Goal: Task Accomplishment & Management: Manage account settings

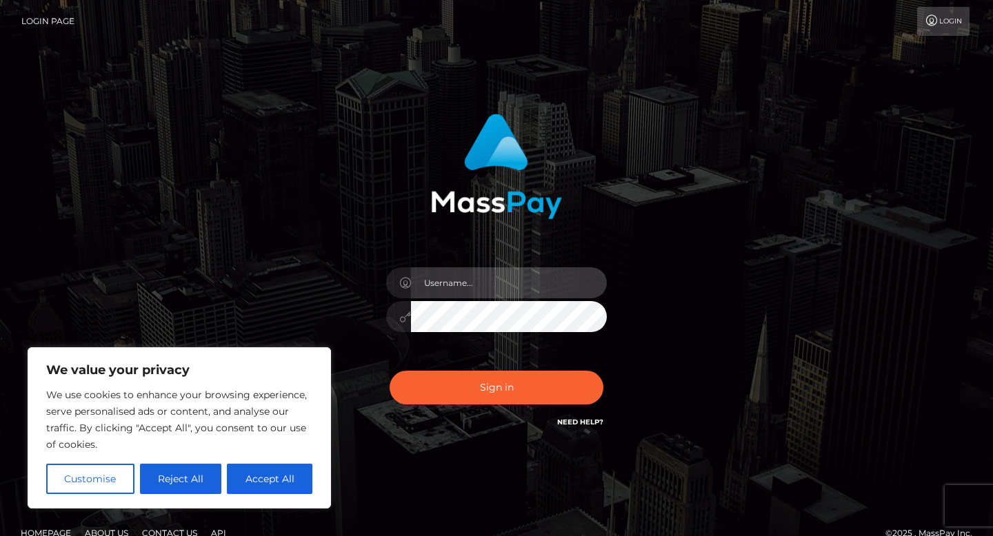
click at [444, 290] on input "text" at bounding box center [509, 282] width 196 height 31
type input "[EMAIL_ADDRESS][DOMAIN_NAME]"
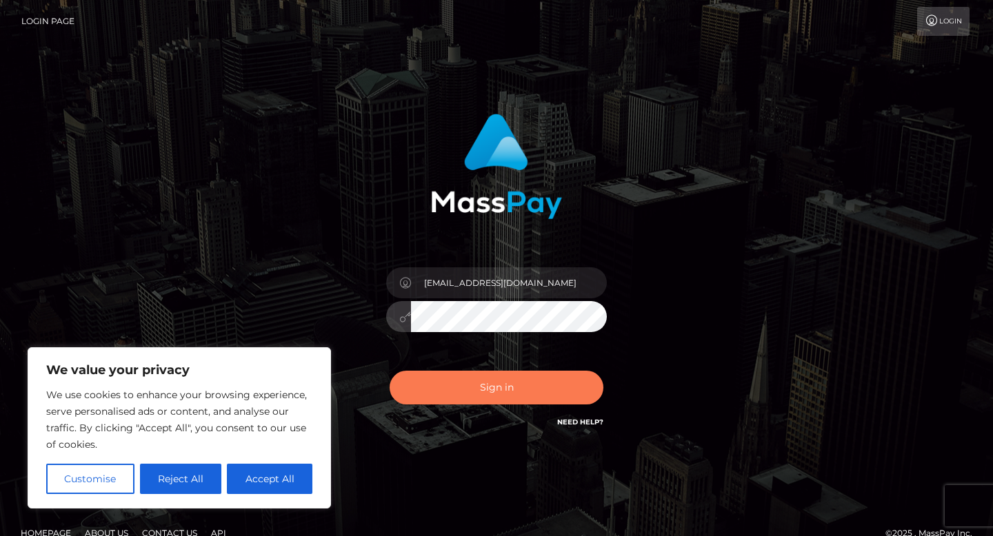
click at [517, 401] on button "Sign in" at bounding box center [496, 388] width 214 height 34
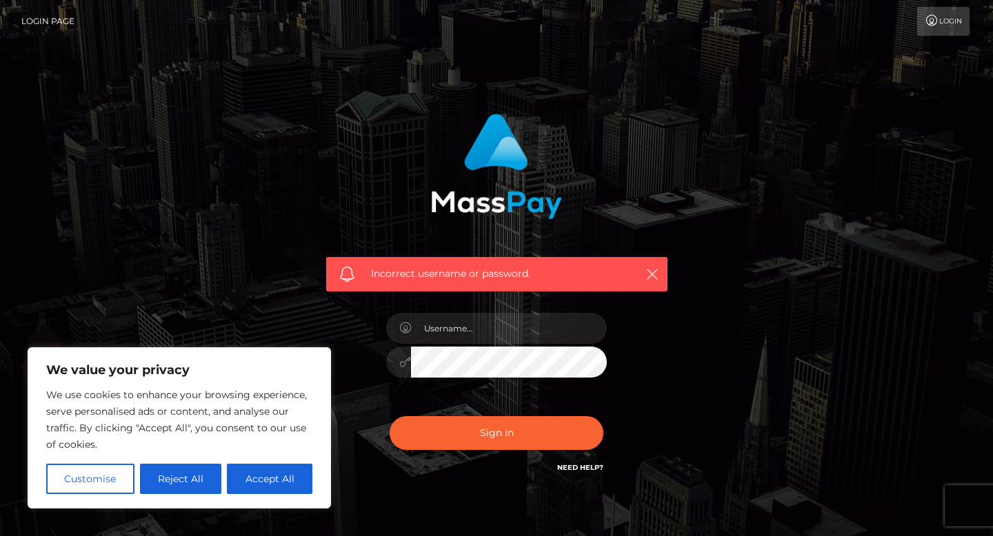
click at [588, 468] on link "Need Help?" at bounding box center [580, 467] width 46 height 9
click at [941, 18] on link "Login" at bounding box center [943, 21] width 52 height 29
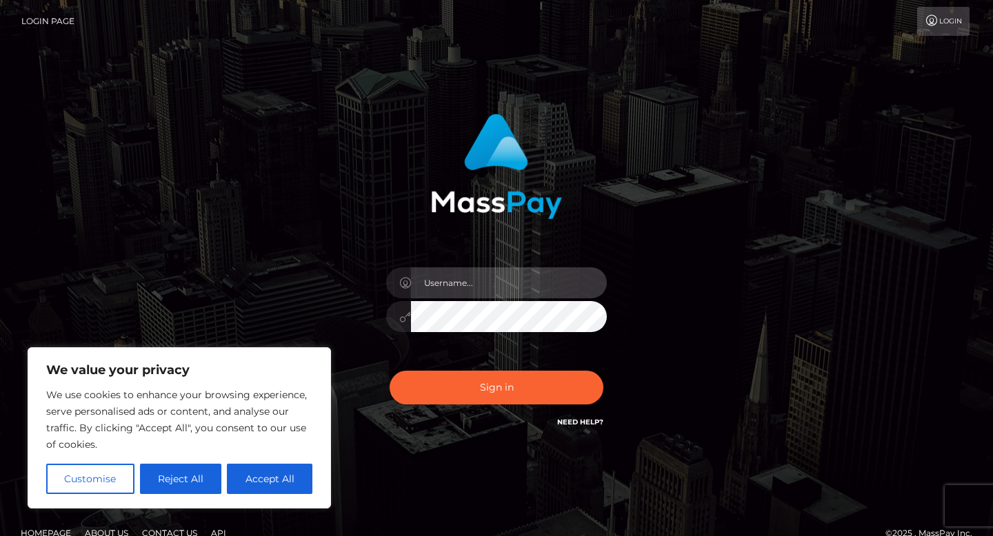
click at [438, 278] on input "text" at bounding box center [509, 282] width 196 height 31
type input "inannaa10@gmail.com"
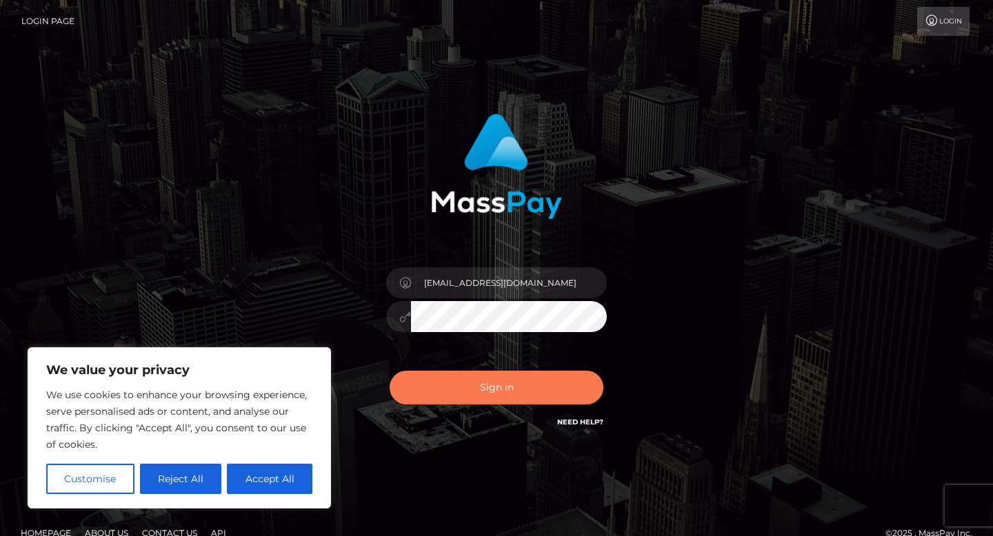
click at [471, 386] on button "Sign in" at bounding box center [496, 388] width 214 height 34
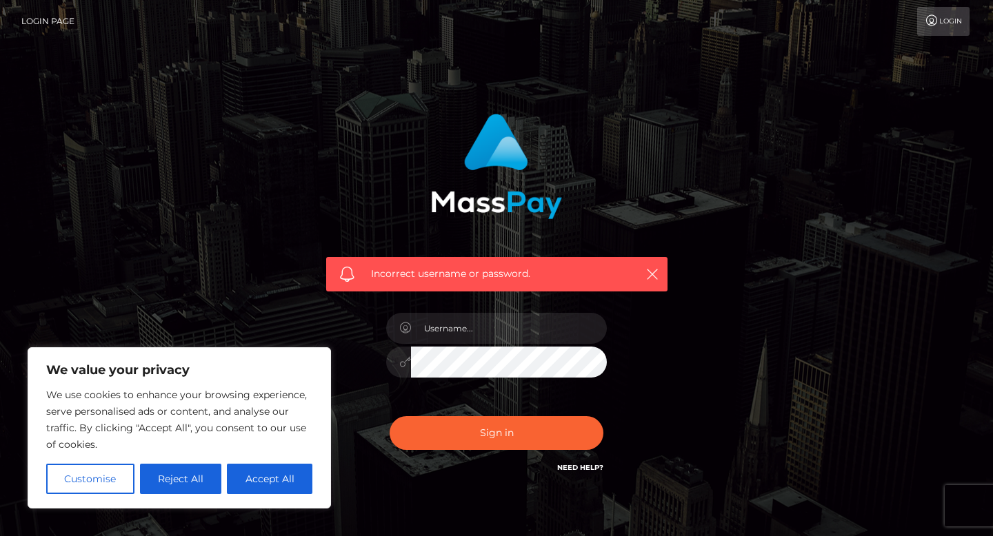
click at [960, 21] on link "Login" at bounding box center [943, 21] width 52 height 29
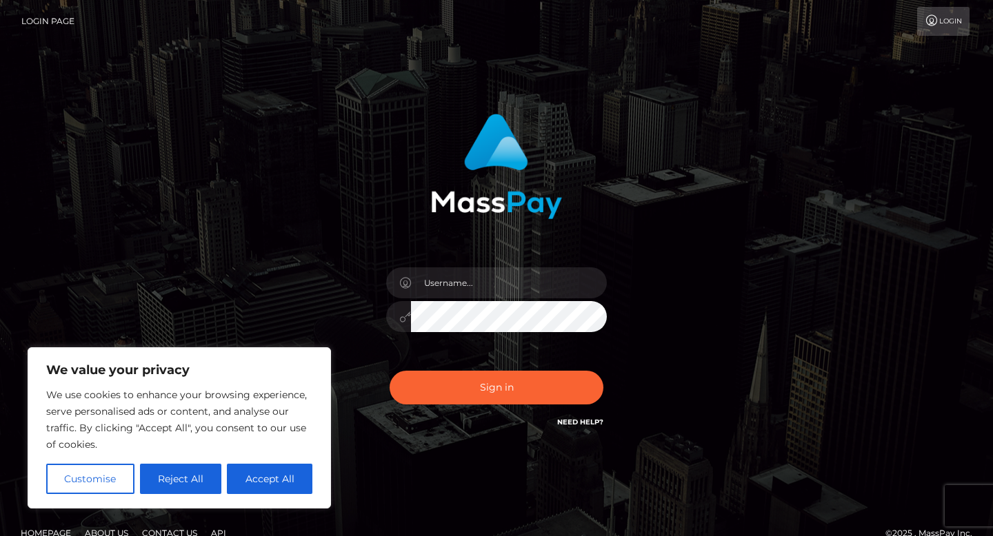
click at [960, 21] on link "Login" at bounding box center [943, 21] width 52 height 29
click at [577, 422] on link "Need Help?" at bounding box center [580, 422] width 46 height 9
